Goal: Task Accomplishment & Management: Manage account settings

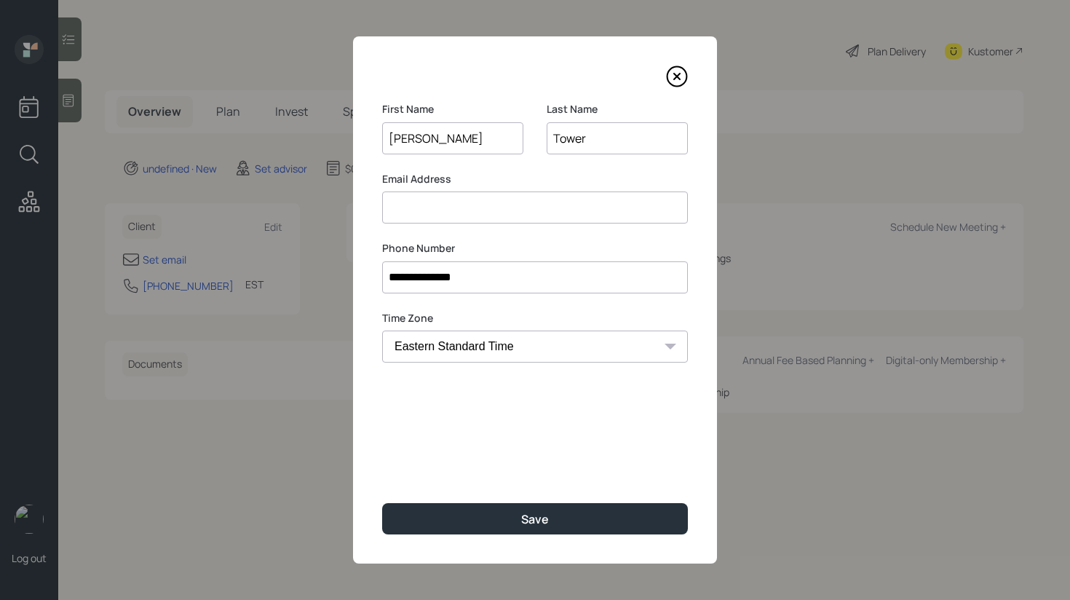
type input "Tower"
click at [434, 195] on input at bounding box center [535, 207] width 306 height 32
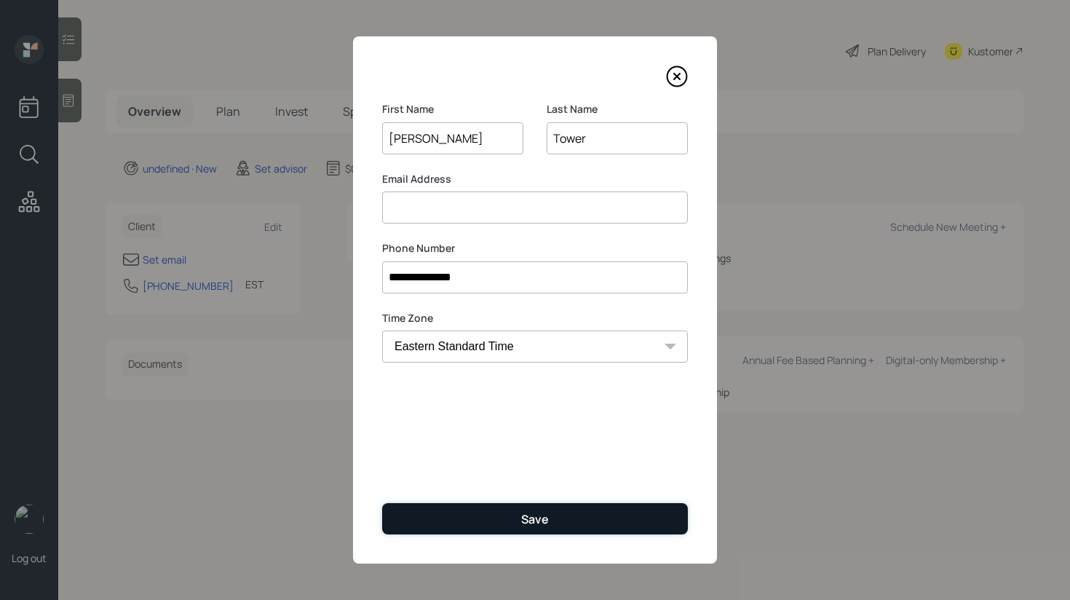
click at [529, 518] on div "Save" at bounding box center [535, 519] width 28 height 16
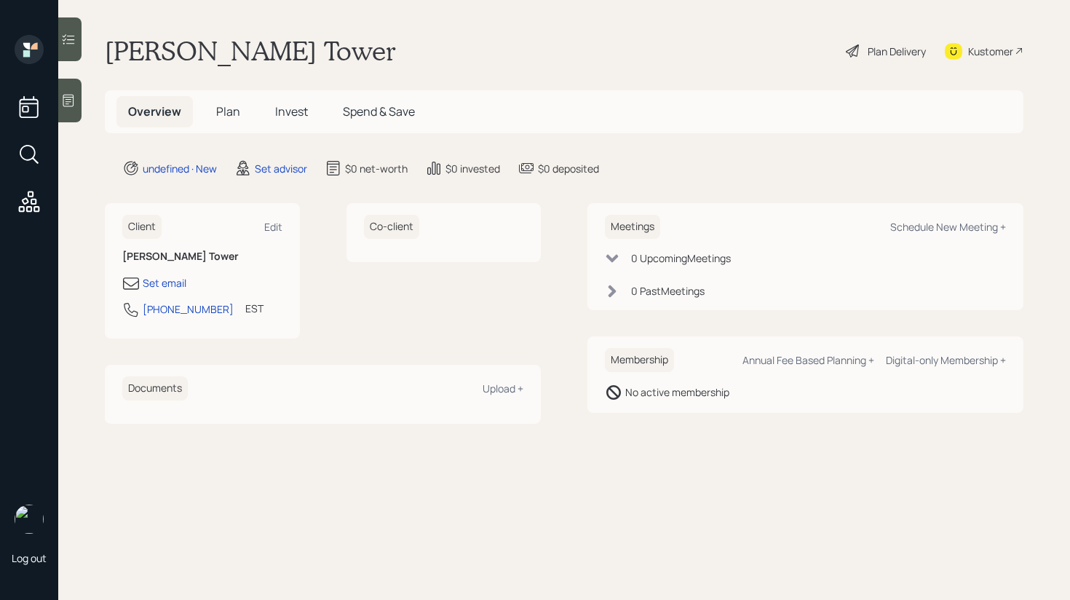
click at [958, 60] on div "Kustomer" at bounding box center [983, 51] width 79 height 32
